Goal: Check status: Check status

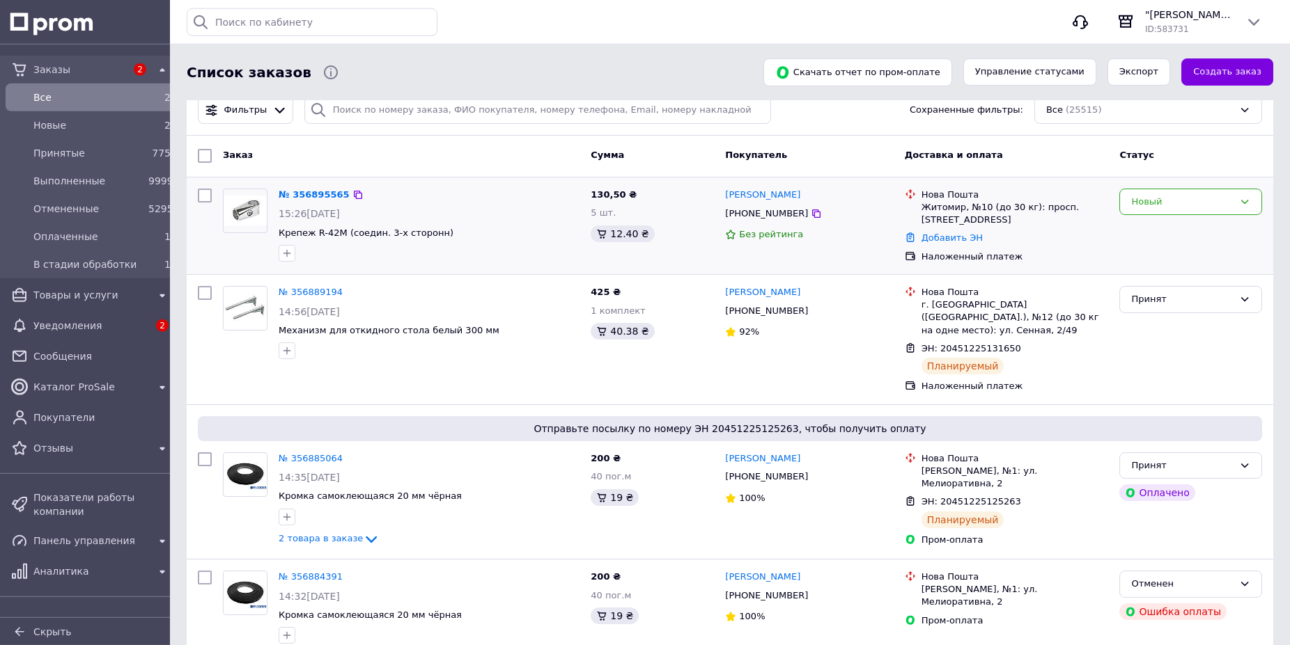
scroll to position [71, 0]
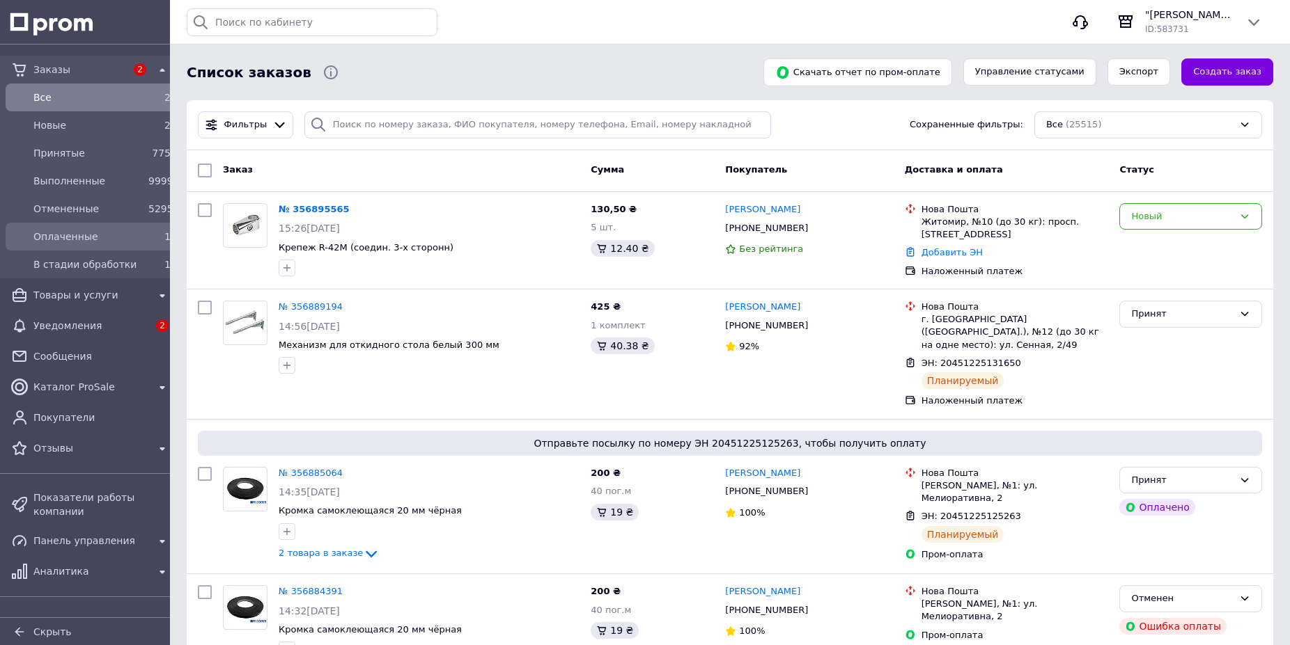
click at [113, 242] on span "Оплаченные" at bounding box center [87, 237] width 109 height 14
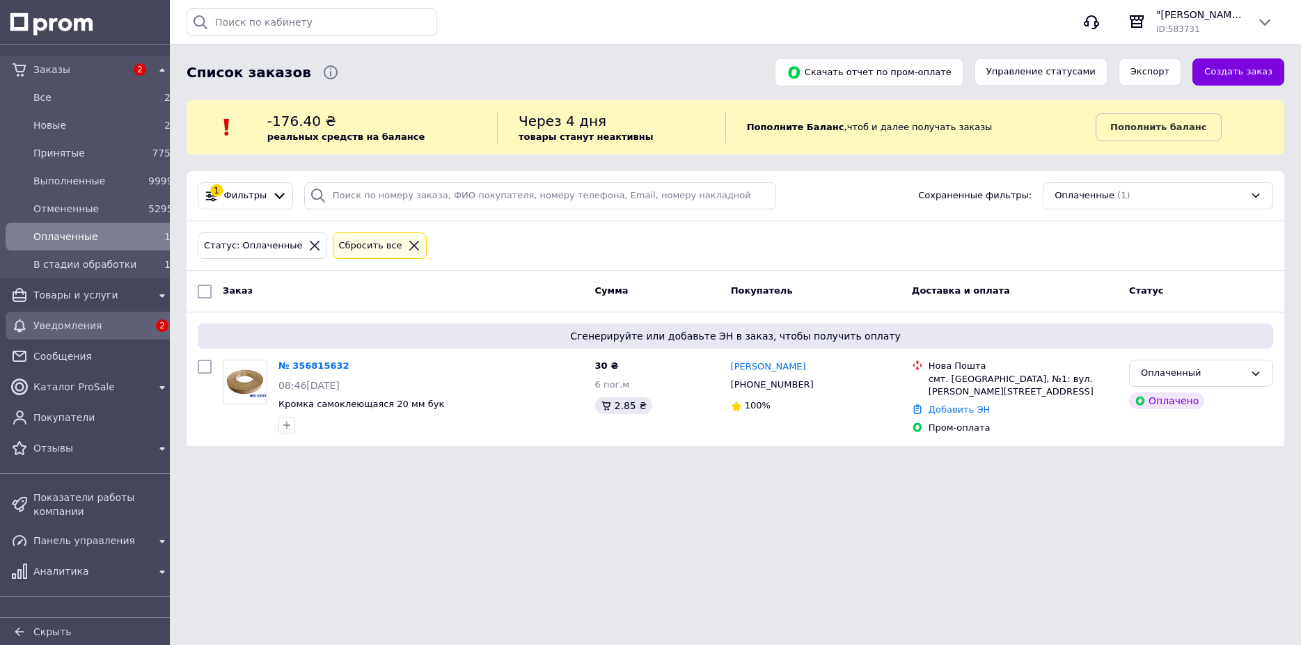
click at [97, 329] on span "Уведомления" at bounding box center [90, 326] width 115 height 14
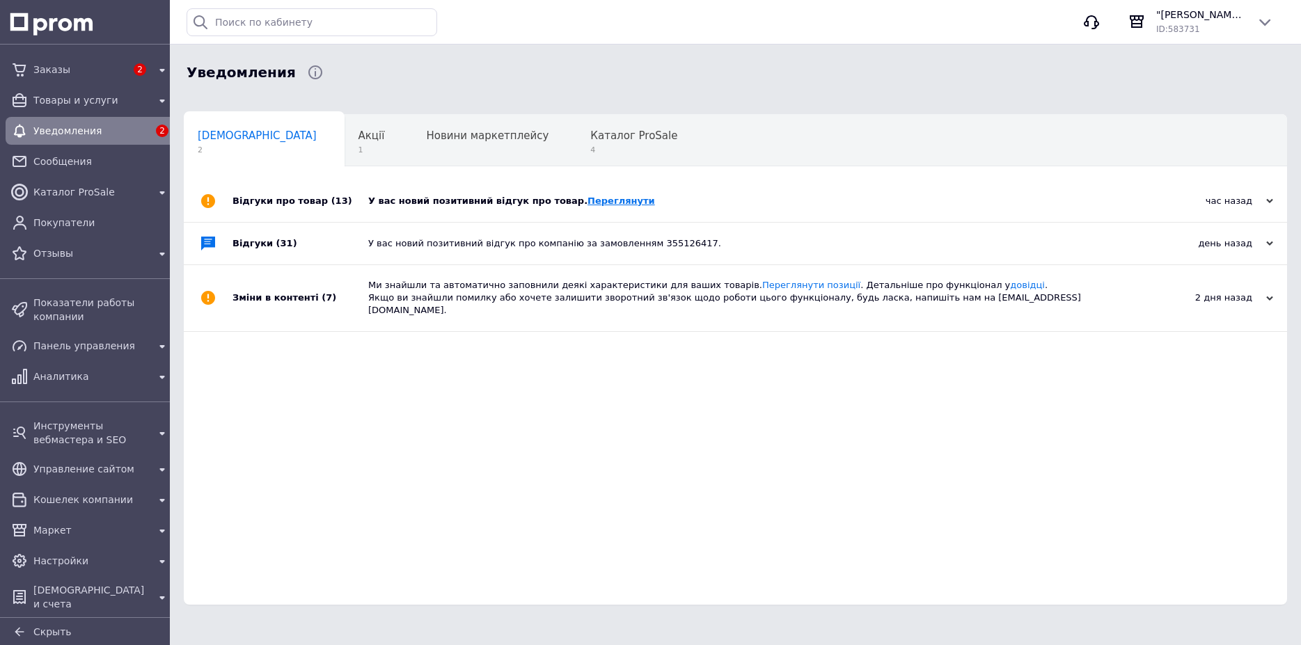
click at [588, 198] on link "Переглянути" at bounding box center [622, 201] width 68 height 10
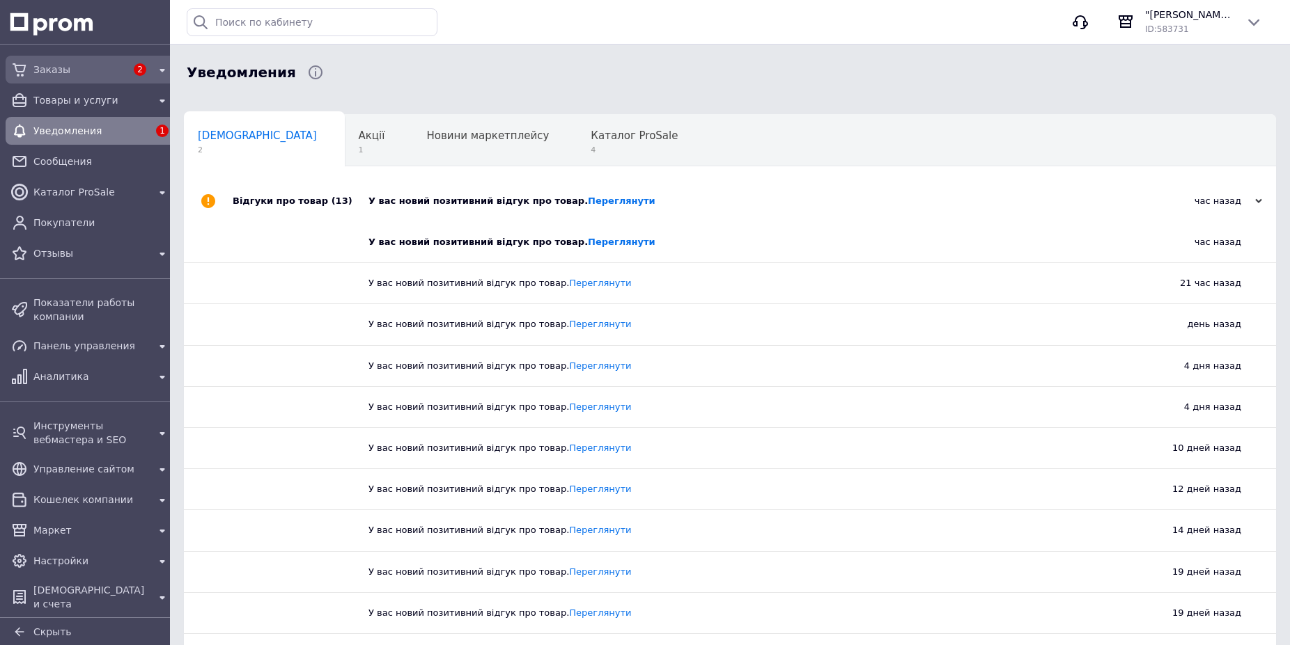
click at [65, 74] on span "Заказы" at bounding box center [79, 70] width 93 height 14
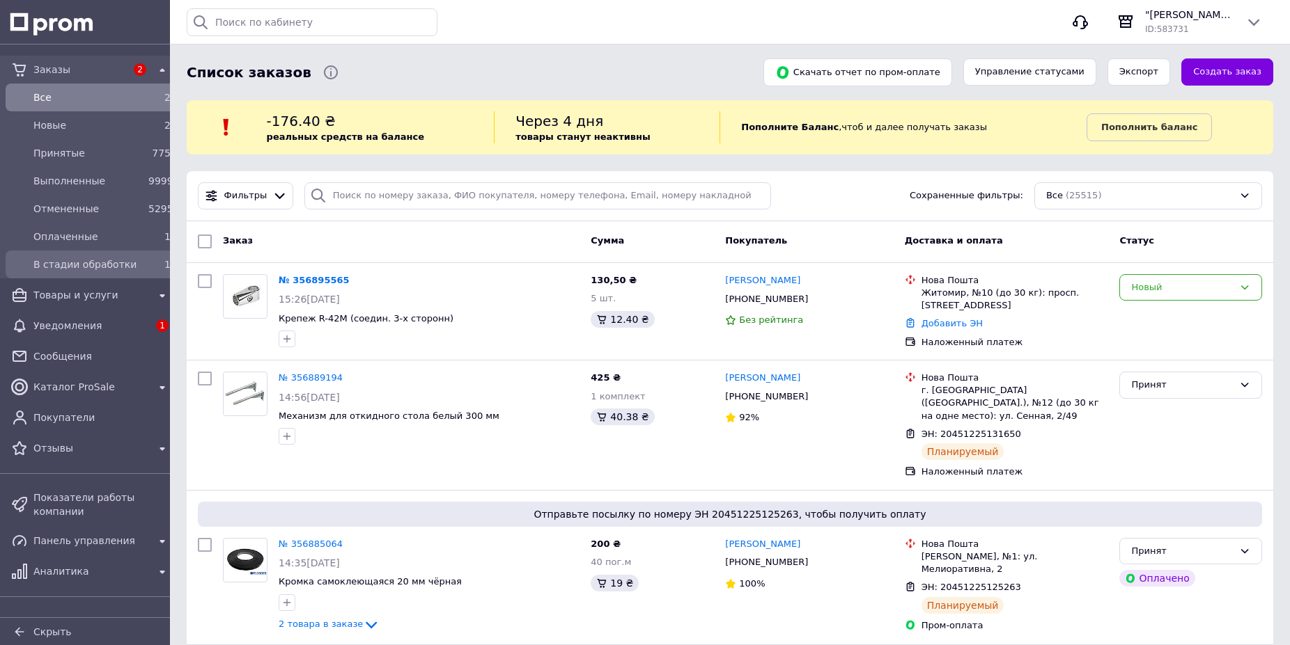
click at [95, 268] on span "В стадии обработки" at bounding box center [87, 265] width 109 height 14
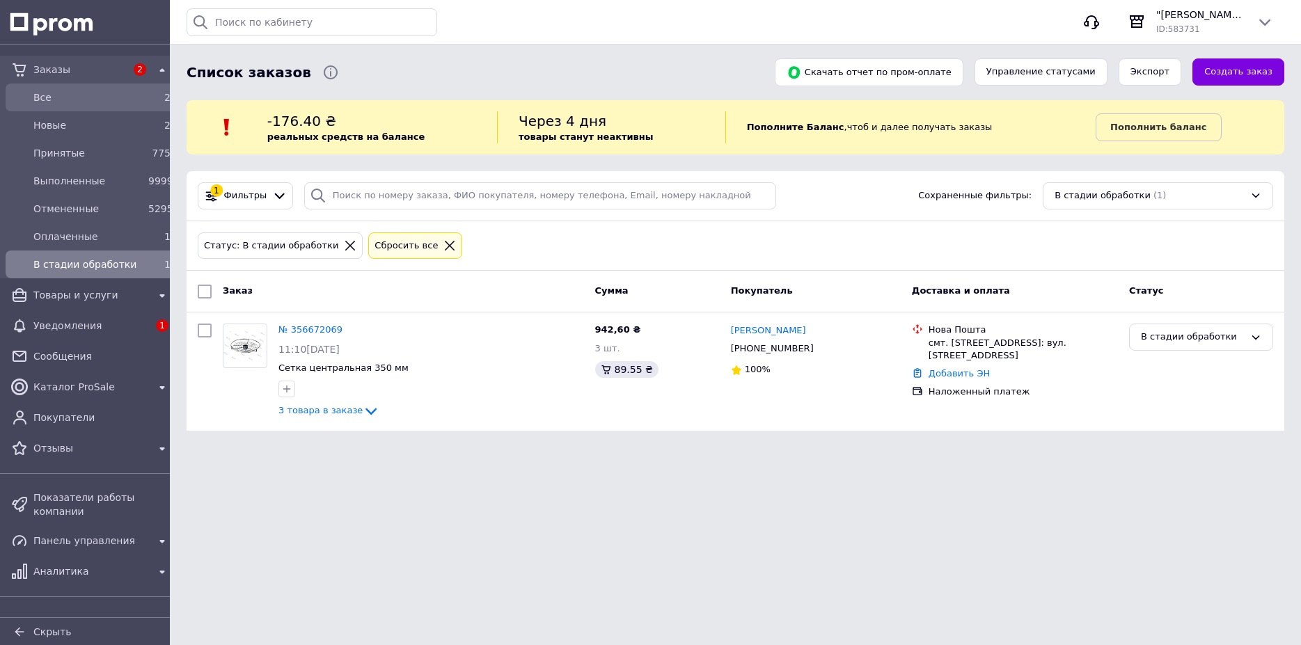
click at [77, 99] on span "Все" at bounding box center [87, 98] width 109 height 14
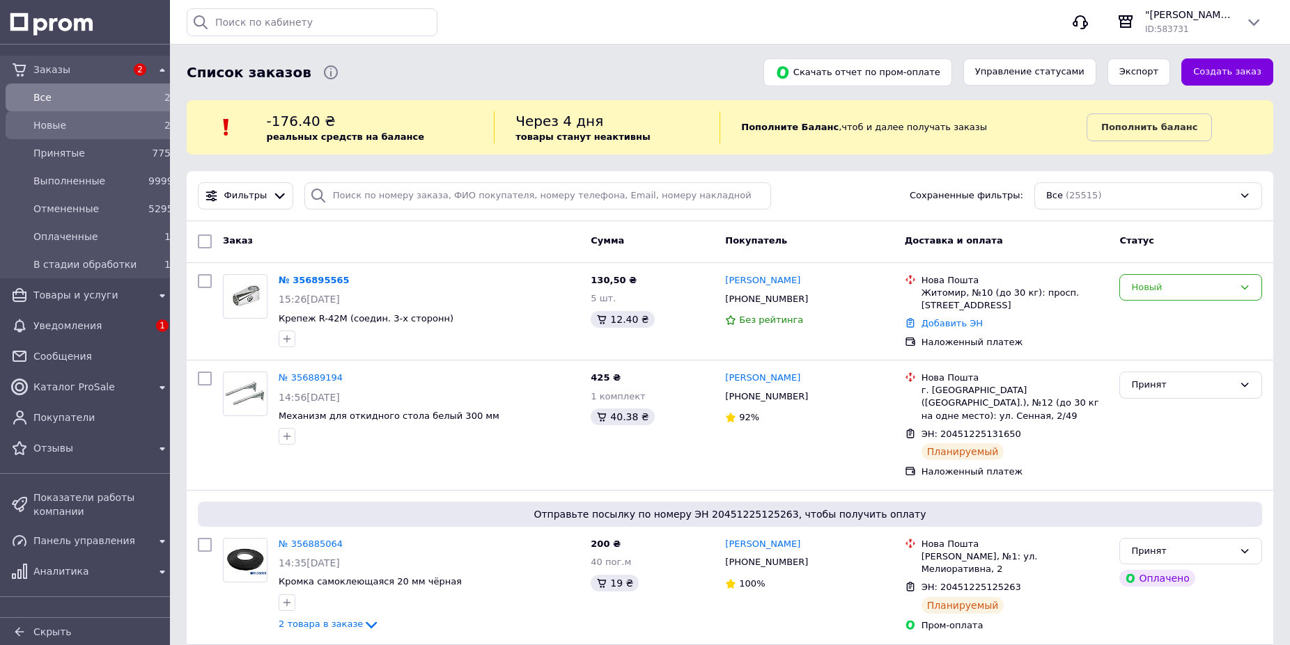
click at [87, 125] on span "Новые" at bounding box center [87, 125] width 109 height 14
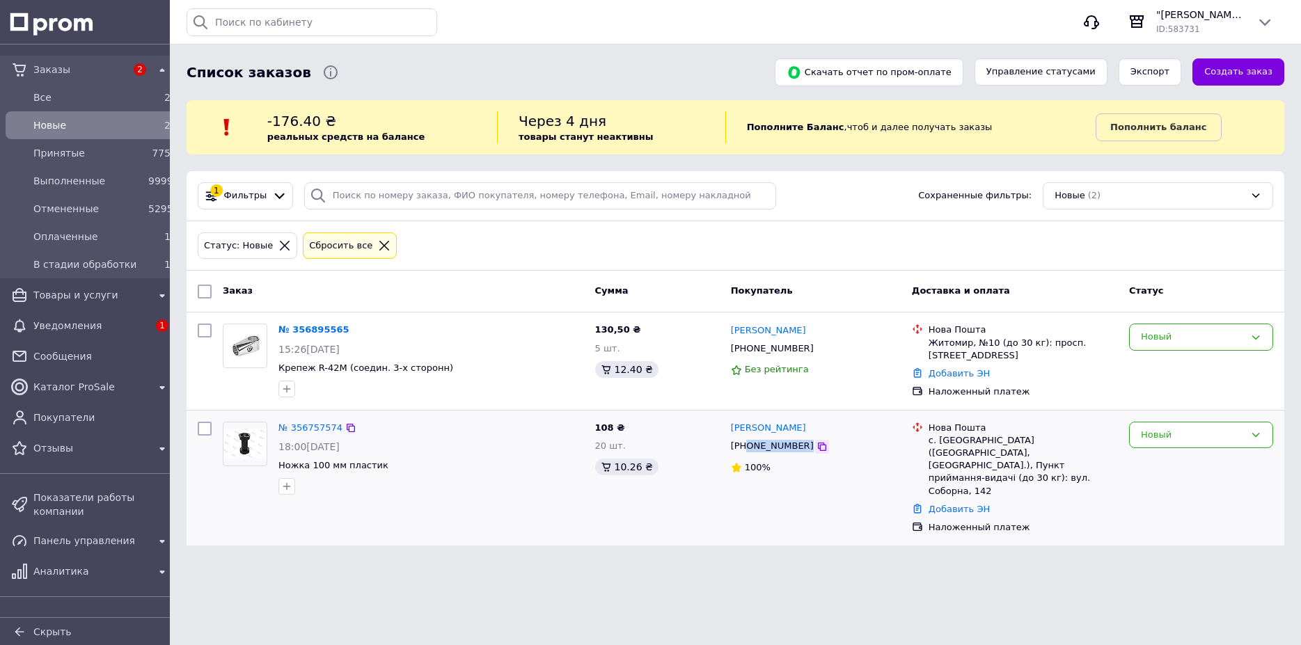
drag, startPoint x: 746, startPoint y: 449, endPoint x: 799, endPoint y: 450, distance: 52.2
click at [799, 450] on div "[PHONE_NUMBER]" at bounding box center [816, 446] width 173 height 15
copy div "0982985618"
click at [1191, 434] on div "Новый" at bounding box center [1193, 435] width 104 height 15
click at [1164, 465] on li "Принят" at bounding box center [1201, 464] width 143 height 26
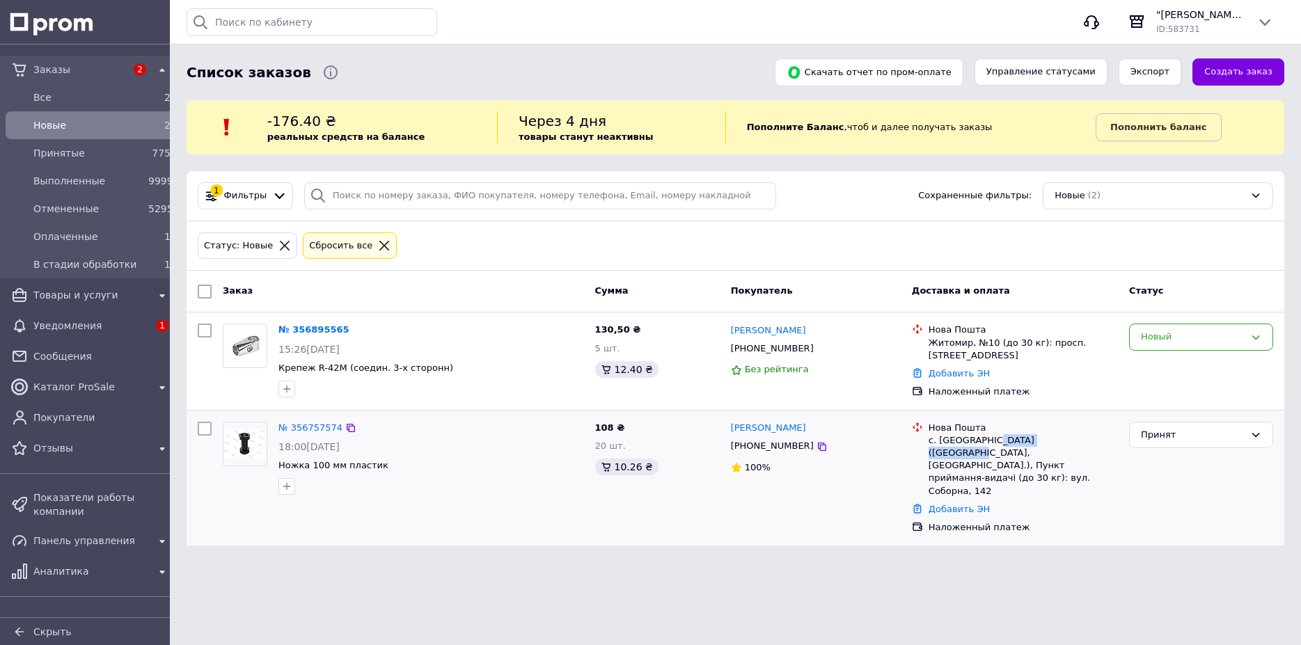
drag, startPoint x: 989, startPoint y: 440, endPoint x: 1070, endPoint y: 437, distance: 80.8
click at [1070, 437] on div "с. [GEOGRAPHIC_DATA] ([GEOGRAPHIC_DATA], [GEOGRAPHIC_DATA].), Пункт приймання-в…" at bounding box center [1023, 465] width 189 height 63
drag, startPoint x: 990, startPoint y: 437, endPoint x: 1052, endPoint y: 462, distance: 66.8
click at [1052, 462] on div "с. [GEOGRAPHIC_DATA] ([GEOGRAPHIC_DATA], [GEOGRAPHIC_DATA].), Пункт приймання-в…" at bounding box center [1023, 465] width 189 height 63
copy div "(Хмельницька обл., [GEOGRAPHIC_DATA].), Пункт приймання-видачі (до 30 кг): вул.…"
